Goal: Unclear: Browse casually

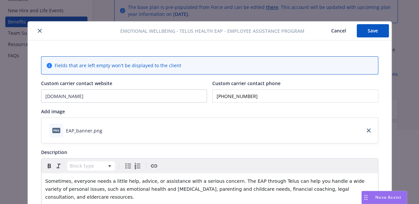
scroll to position [778, 0]
